Goal: Navigation & Orientation: Go to known website

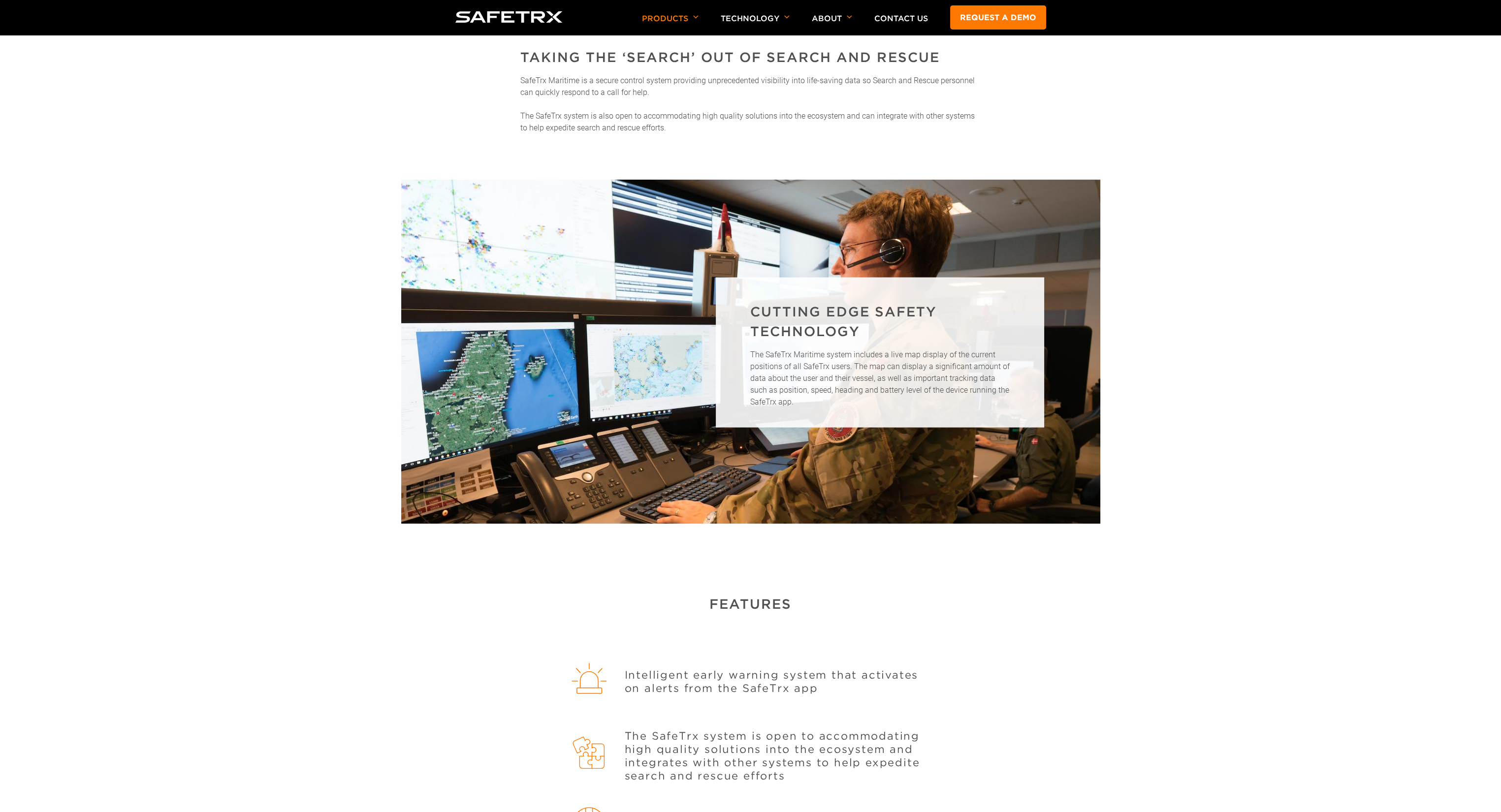
scroll to position [246, 0]
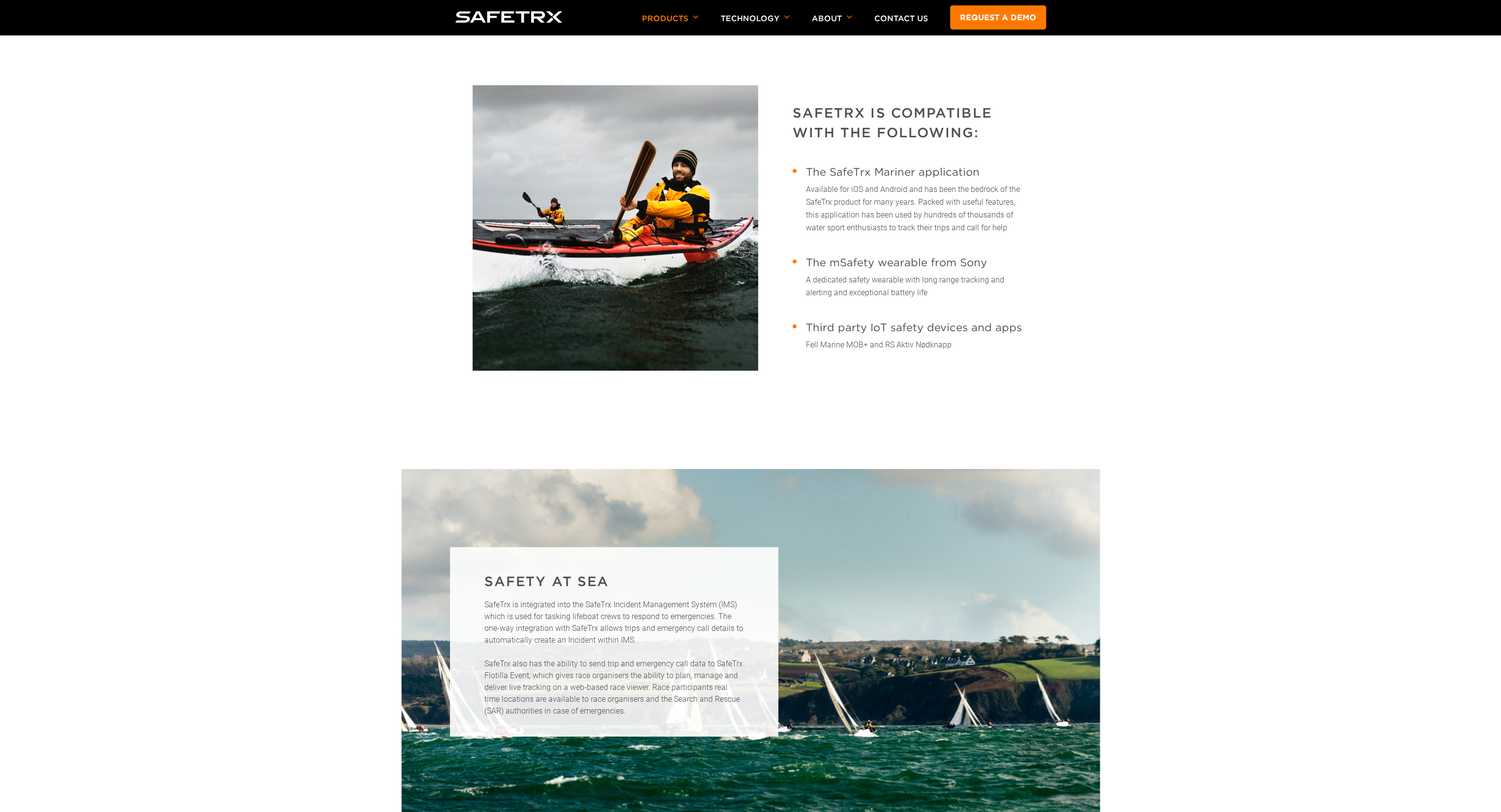
scroll to position [1771, 0]
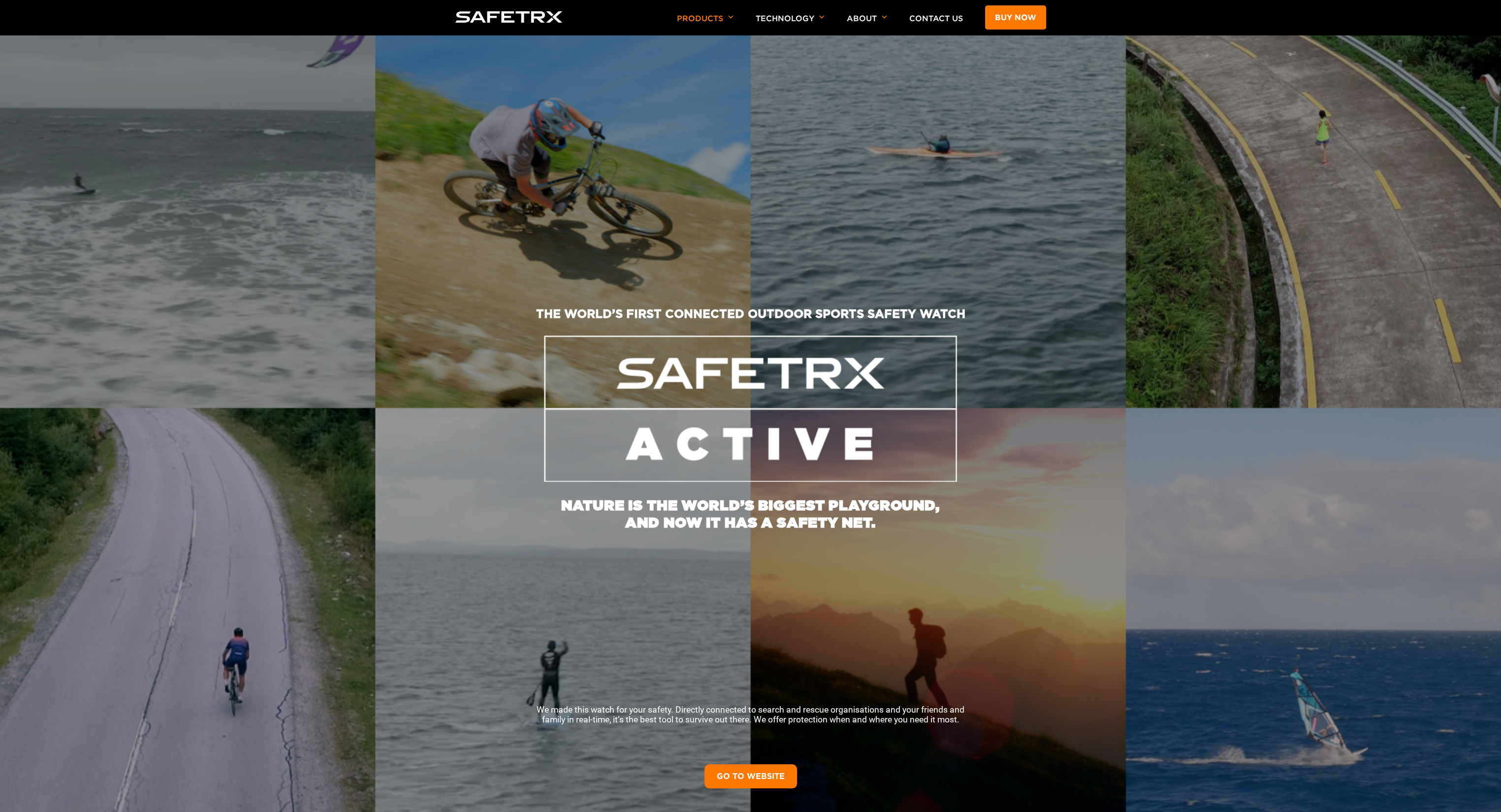
click at [751, 774] on link "GO TO WEBSITE" at bounding box center [750, 776] width 92 height 24
